Goal: Information Seeking & Learning: Learn about a topic

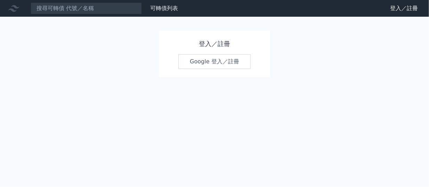
click at [206, 67] on link "Google 登入／註冊" at bounding box center [214, 61] width 72 height 15
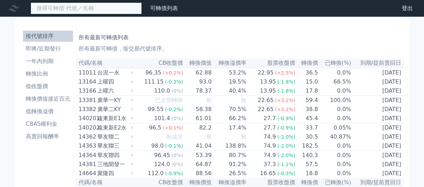
drag, startPoint x: 0, startPoint y: 0, endPoint x: 104, endPoint y: 14, distance: 104.5
click at [101, 10] on input at bounding box center [86, 8] width 111 height 12
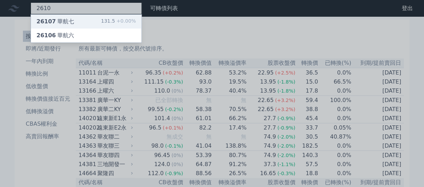
type input "2610"
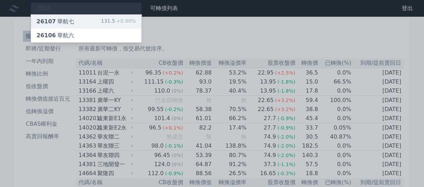
click at [69, 25] on div "26107 華航七" at bounding box center [56, 21] width 38 height 8
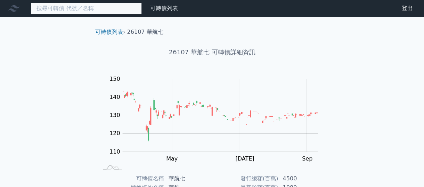
click at [106, 10] on input at bounding box center [86, 8] width 111 height 12
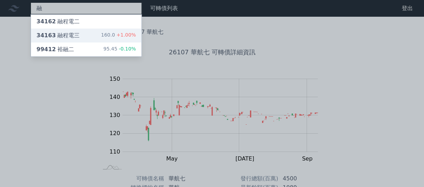
type input "融"
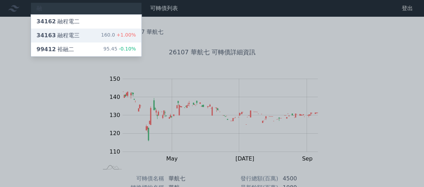
click at [104, 35] on div "34163 融程電三 160.0 +1.00%" at bounding box center [86, 36] width 111 height 14
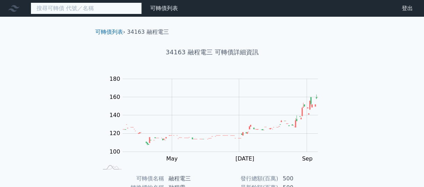
click at [103, 4] on input at bounding box center [86, 8] width 111 height 12
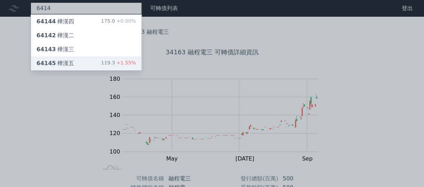
type input "6414"
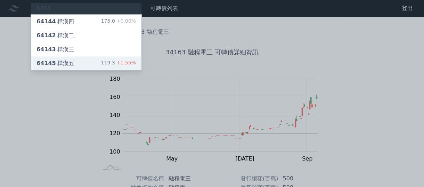
click at [86, 61] on div "64145 樺漢五 119.3 +1.55%" at bounding box center [86, 63] width 111 height 14
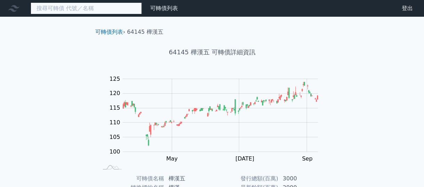
click at [101, 10] on input at bounding box center [86, 8] width 111 height 12
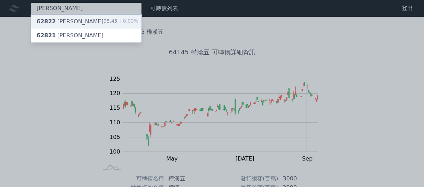
type input "[PERSON_NAME]"
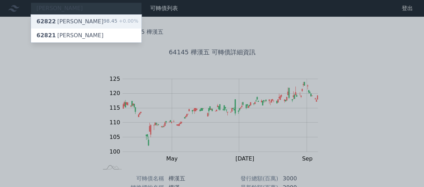
click at [107, 23] on div "98.45 +0.00%" at bounding box center [121, 21] width 35 height 8
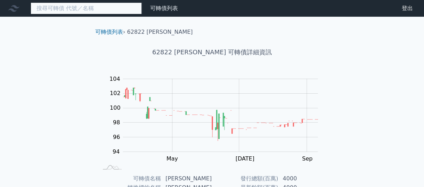
click at [99, 8] on input at bounding box center [86, 8] width 111 height 12
